Goal: Task Accomplishment & Management: Manage account settings

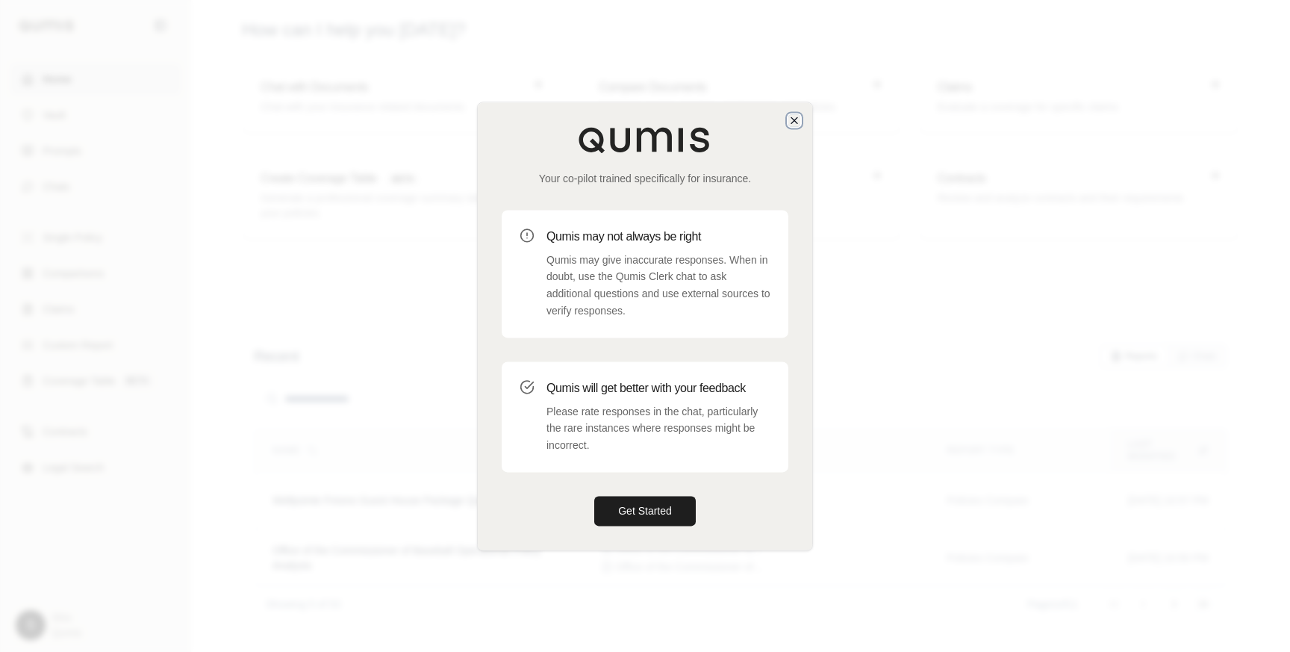
click at [789, 120] on icon "button" at bounding box center [794, 120] width 12 height 12
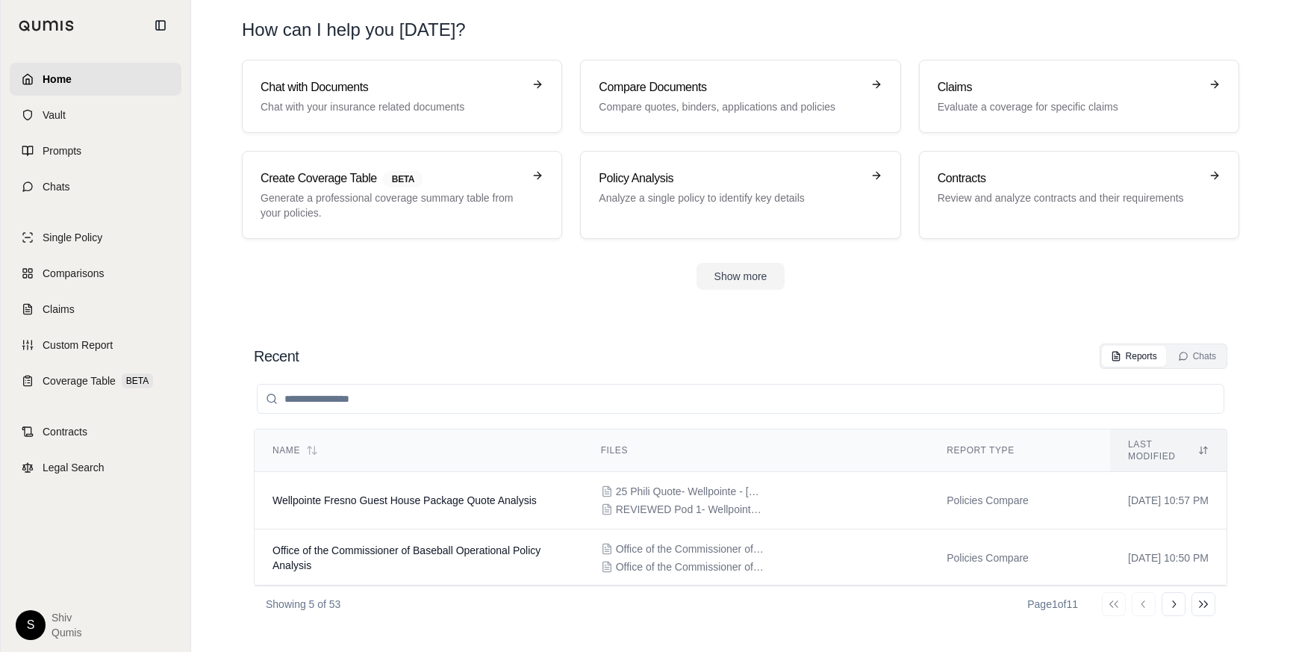
click at [22, 631] on html "Home Vault Prompts Chats Single Policy Comparisons Claims Custom Report Coverag…" at bounding box center [645, 326] width 1290 height 652
click at [59, 595] on div "Log Out" at bounding box center [65, 591] width 123 height 24
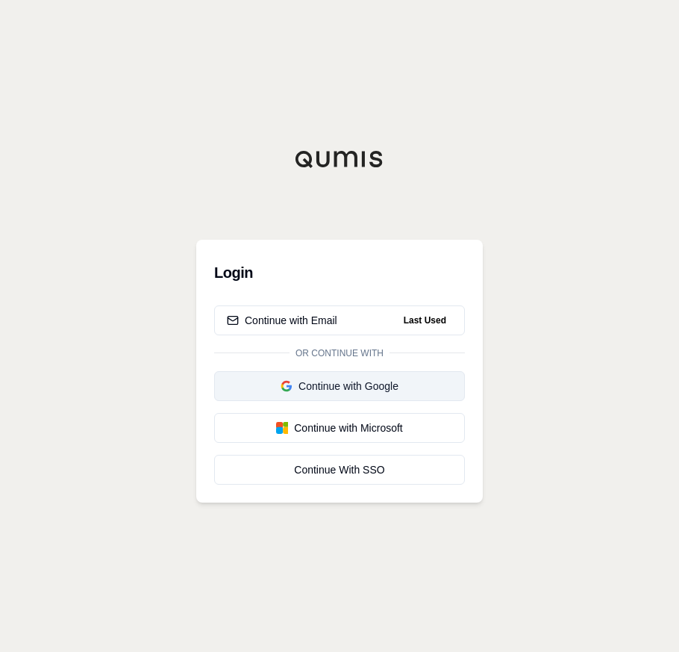
click at [411, 392] on div "Continue with Google" at bounding box center [339, 385] width 225 height 15
click at [630, 231] on div "Login Continue with Email Or continue with Continue with Google Last Used Conti…" at bounding box center [339, 326] width 679 height 652
click at [378, 389] on div "Continue with Google" at bounding box center [309, 385] width 165 height 15
